Goal: Information Seeking & Learning: Learn about a topic

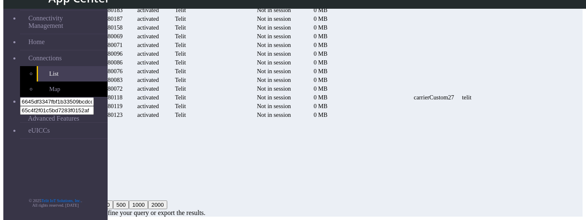
scroll to position [375, 0]
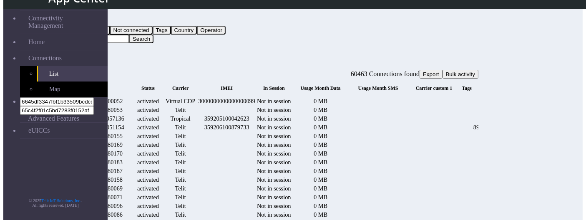
scroll to position [431, 0]
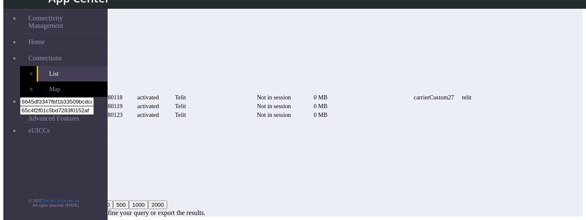
click at [82, 160] on button "3" at bounding box center [77, 156] width 10 height 9
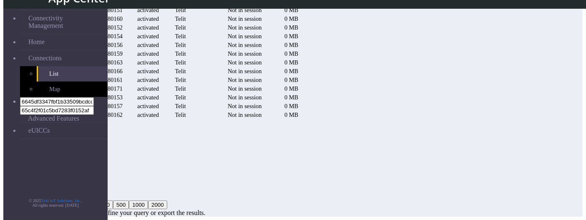
scroll to position [375, 0]
click at [82, 178] on button "5" at bounding box center [77, 173] width 10 height 9
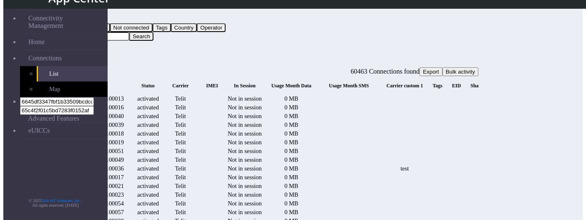
scroll to position [0, 226]
click at [77, 15] on button "Query" at bounding box center [66, 19] width 22 height 9
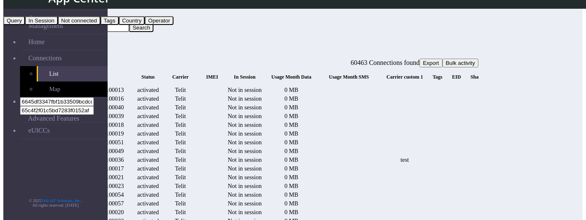
click at [119, 25] on button "Tags" at bounding box center [109, 20] width 18 height 9
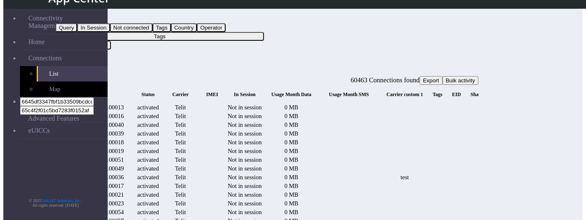
click at [261, 32] on button "Tags" at bounding box center [159, 36] width 208 height 9
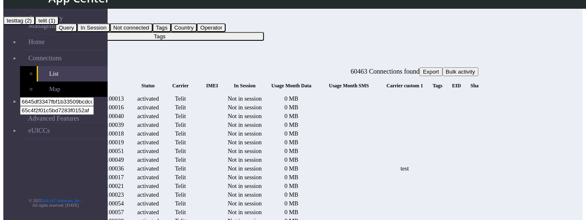
click at [59, 25] on button "telit (1)" at bounding box center [47, 20] width 24 height 9
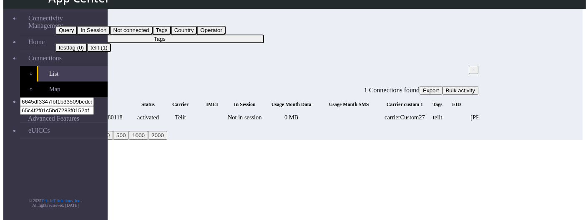
scroll to position [0, 265]
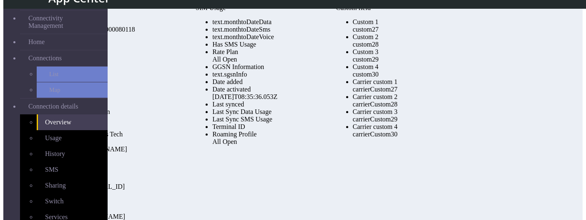
scroll to position [3, 0]
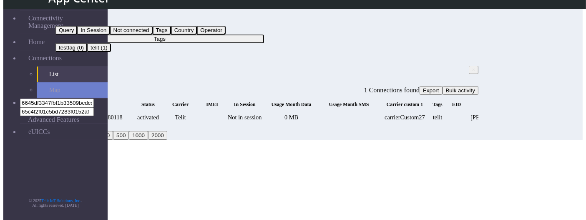
click at [245, 35] on button "Tags" at bounding box center [159, 39] width 208 height 9
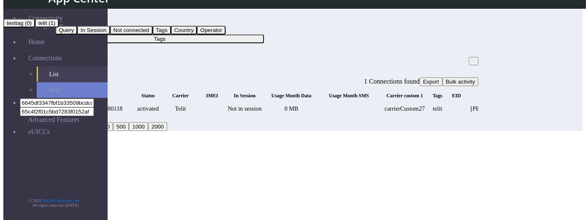
click at [35, 28] on button "testtag (0)" at bounding box center [19, 23] width 32 height 9
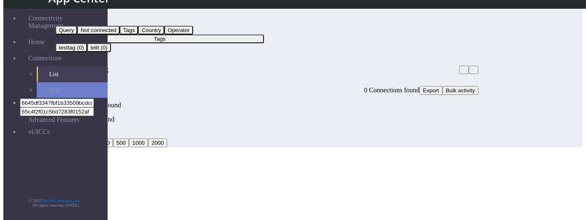
click at [472, 67] on span "×" at bounding box center [473, 70] width 3 height 6
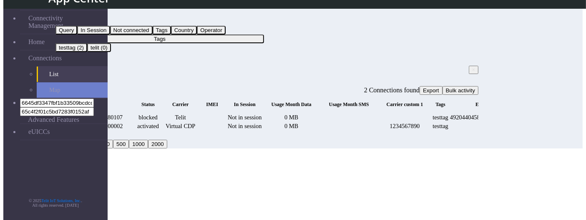
scroll to position [0, 302]
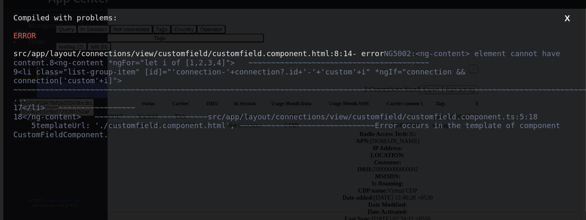
scroll to position [0, 0]
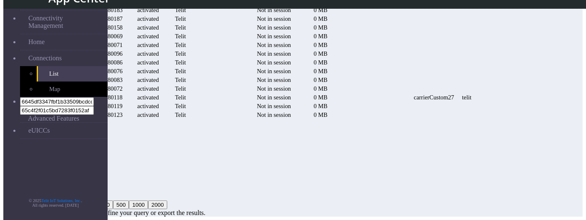
scroll to position [0, 766]
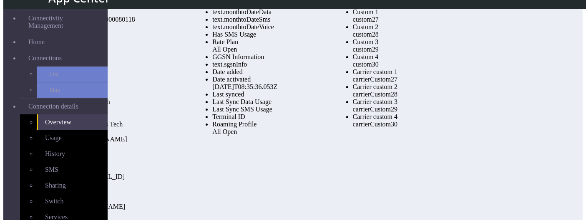
scroll to position [14, 0]
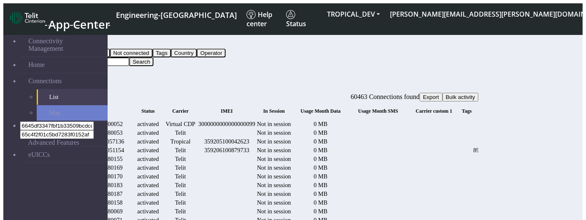
scroll to position [14, 0]
